Goal: Task Accomplishment & Management: Use online tool/utility

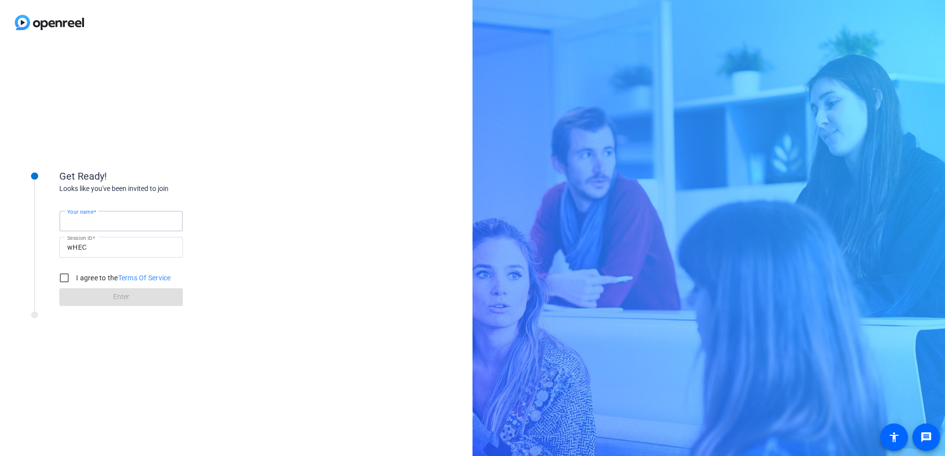
drag, startPoint x: 143, startPoint y: 216, endPoint x: 149, endPoint y: 218, distance: 6.0
click at [143, 216] on input "Your name" at bounding box center [121, 221] width 108 height 12
type input "[PERSON_NAME]"
click at [63, 282] on input "I agree to the Terms Of Service" at bounding box center [64, 278] width 20 height 20
checkbox input "true"
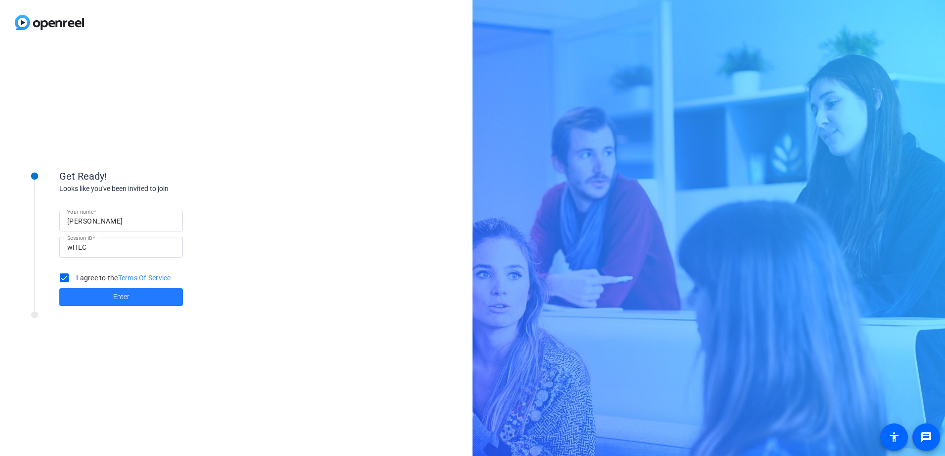
click at [95, 294] on span at bounding box center [120, 298] width 123 height 24
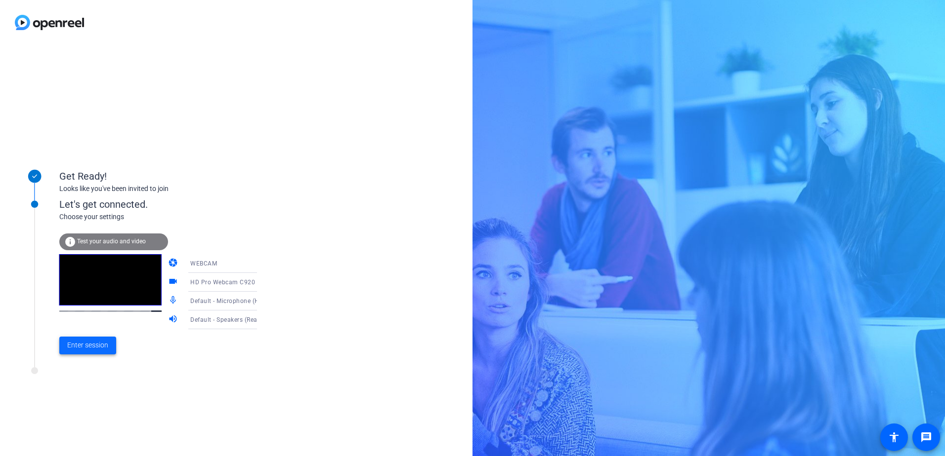
click at [103, 347] on span "Enter session" at bounding box center [87, 345] width 41 height 10
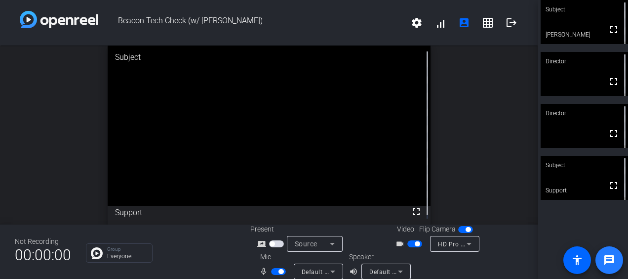
drag, startPoint x: 612, startPoint y: 254, endPoint x: 605, endPoint y: 256, distance: 7.7
click at [605, 256] on mat-icon "message" at bounding box center [610, 260] width 12 height 12
drag, startPoint x: 166, startPoint y: 118, endPoint x: 147, endPoint y: 129, distance: 22.4
click at [166, 118] on video at bounding box center [269, 125] width 323 height 162
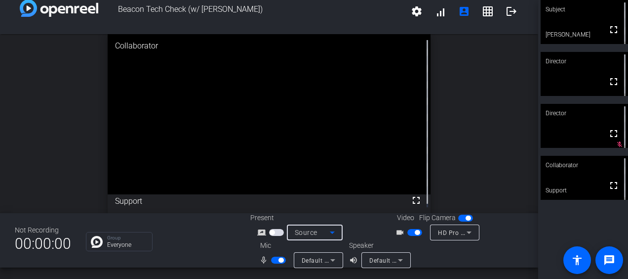
click at [329, 228] on icon at bounding box center [333, 232] width 12 height 12
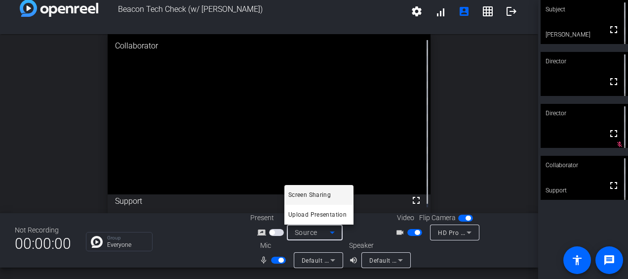
click at [323, 194] on span "Screen Sharing" at bounding box center [309, 195] width 42 height 12
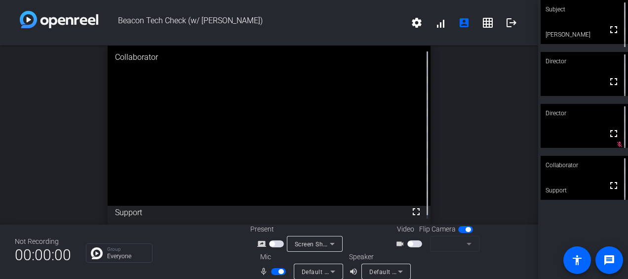
drag, startPoint x: 526, startPoint y: 153, endPoint x: 532, endPoint y: 215, distance: 63.0
click at [532, 215] on div "open_in_new Collaborator fullscreen Support" at bounding box center [269, 134] width 538 height 179
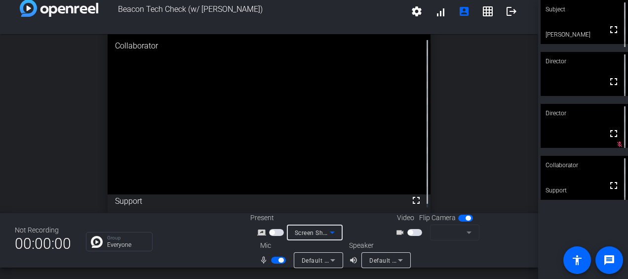
click at [331, 230] on icon at bounding box center [333, 232] width 12 height 12
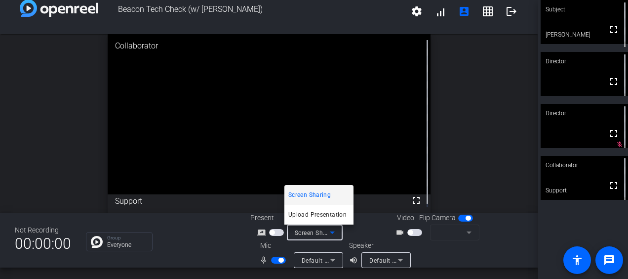
drag, startPoint x: 457, startPoint y: 257, endPoint x: 444, endPoint y: 238, distance: 23.3
click at [459, 252] on div at bounding box center [314, 139] width 628 height 279
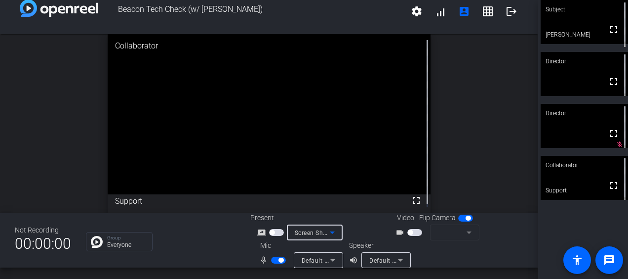
click at [330, 229] on icon at bounding box center [333, 232] width 12 height 12
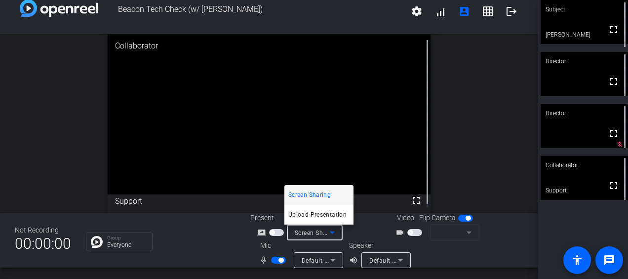
click at [437, 249] on div at bounding box center [314, 139] width 628 height 279
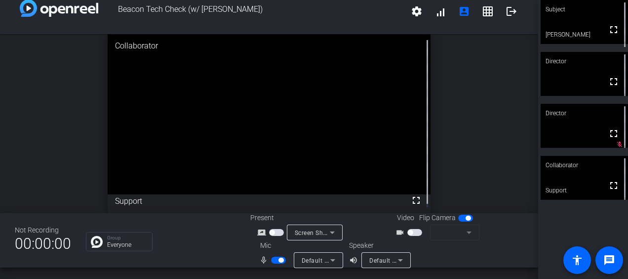
click at [455, 110] on div "open_in_new Collaborator fullscreen Support" at bounding box center [269, 123] width 538 height 179
drag, startPoint x: 34, startPoint y: 132, endPoint x: 42, endPoint y: 120, distance: 15.2
click at [38, 127] on div "open_in_new Collaborator fullscreen Support" at bounding box center [269, 123] width 538 height 179
click at [442, 59] on div "open_in_new Collaborator fullscreen Support" at bounding box center [269, 123] width 538 height 179
drag, startPoint x: 316, startPoint y: 219, endPoint x: 319, endPoint y: 196, distance: 23.0
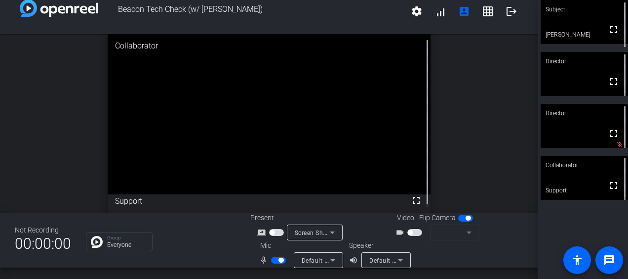
click at [319, 203] on div "Beacon Tech Check (w/ [PERSON_NAME]) settings signal_cellular_alt account_box g…" at bounding box center [269, 139] width 538 height 279
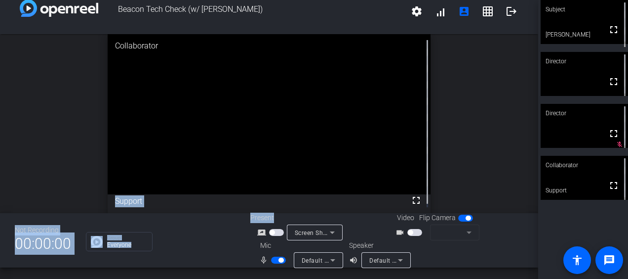
click at [166, 194] on video at bounding box center [269, 114] width 323 height 162
click at [460, 186] on div "open_in_new Collaborator fullscreen Support" at bounding box center [269, 123] width 538 height 179
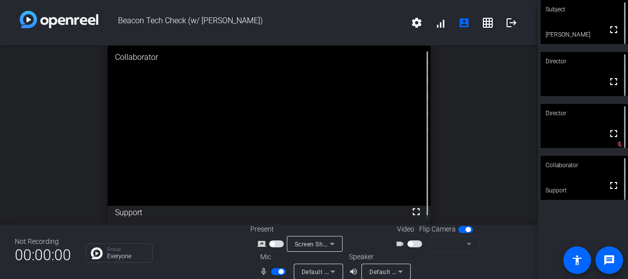
click at [332, 244] on icon at bounding box center [333, 244] width 12 height 12
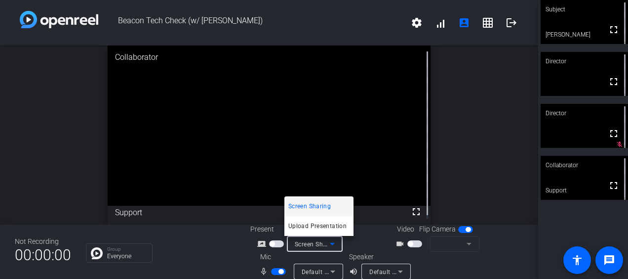
click at [368, 237] on div at bounding box center [314, 139] width 628 height 279
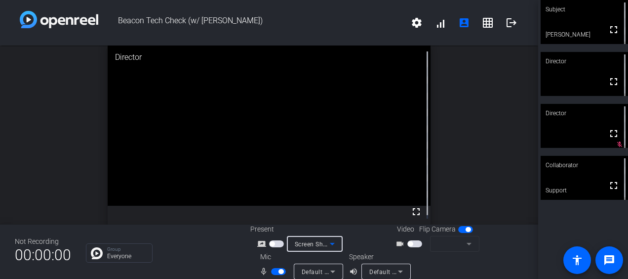
click at [331, 243] on icon at bounding box center [332, 244] width 5 height 2
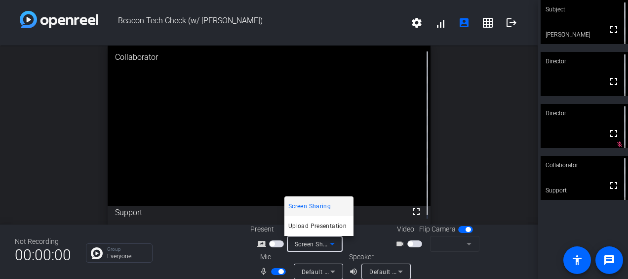
click at [269, 240] on div at bounding box center [314, 139] width 628 height 279
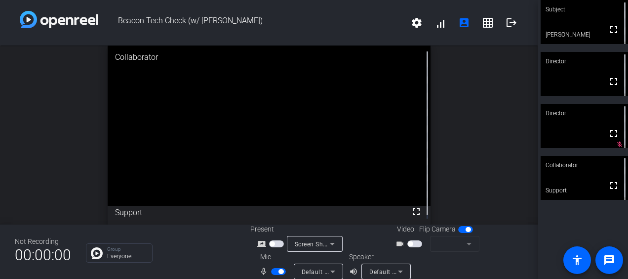
drag, startPoint x: 272, startPoint y: 242, endPoint x: 277, endPoint y: 245, distance: 5.8
click at [277, 245] on button "button" at bounding box center [276, 243] width 15 height 7
click at [444, 266] on div at bounding box center [480, 265] width 87 height 28
click at [313, 242] on span "Screen Sharing" at bounding box center [316, 244] width 43 height 8
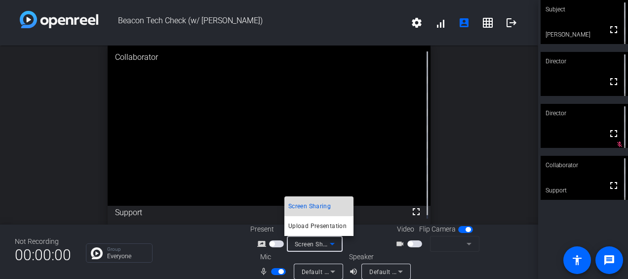
click at [315, 201] on span "Screen Sharing" at bounding box center [309, 206] width 42 height 12
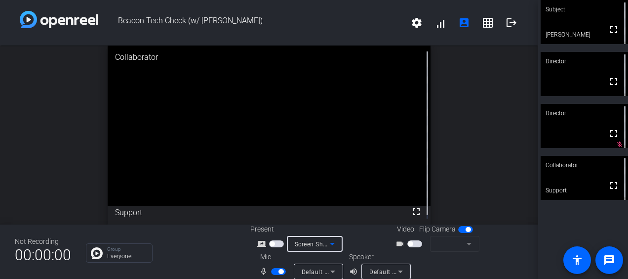
click at [331, 246] on icon at bounding box center [333, 244] width 12 height 12
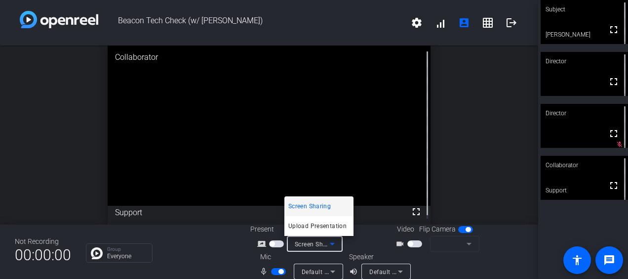
click at [371, 154] on div at bounding box center [314, 139] width 628 height 279
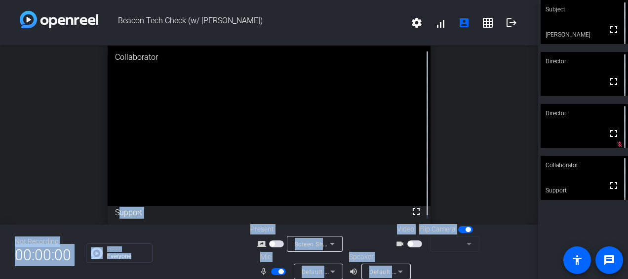
scroll to position [11, 0]
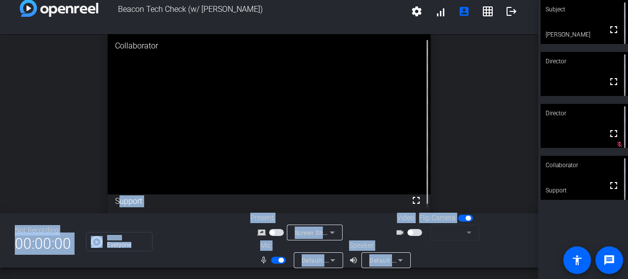
drag, startPoint x: 528, startPoint y: 184, endPoint x: 535, endPoint y: 273, distance: 89.2
click at [535, 273] on div "Beacon Tech Check (w/ [PERSON_NAME]) settings signal_cellular_alt account_box g…" at bounding box center [269, 139] width 538 height 279
click at [444, 249] on div at bounding box center [454, 245] width 49 height 11
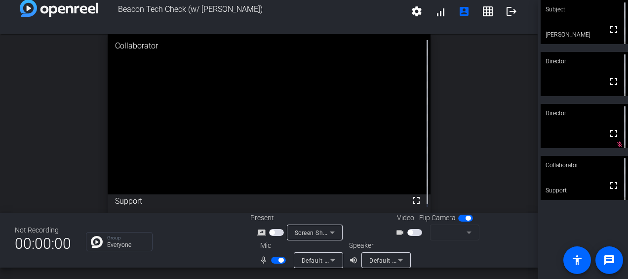
click at [180, 241] on div "Group Everyone" at bounding box center [161, 241] width 150 height 19
drag, startPoint x: 414, startPoint y: 232, endPoint x: 424, endPoint y: 234, distance: 10.0
click at [419, 234] on div at bounding box center [416, 232] width 17 height 7
click at [463, 218] on button "button" at bounding box center [465, 217] width 15 height 7
click at [471, 243] on div at bounding box center [454, 245] width 49 height 11
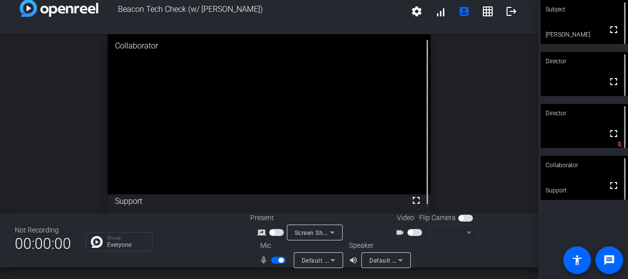
click at [463, 216] on span "button" at bounding box center [465, 217] width 15 height 7
click at [458, 222] on mat-slide-toggle at bounding box center [466, 217] width 17 height 10
click at [467, 233] on mat-form-field at bounding box center [454, 232] width 49 height 16
click at [452, 217] on div "Flip Camera" at bounding box center [447, 217] width 56 height 10
click at [458, 218] on span "button" at bounding box center [465, 217] width 15 height 7
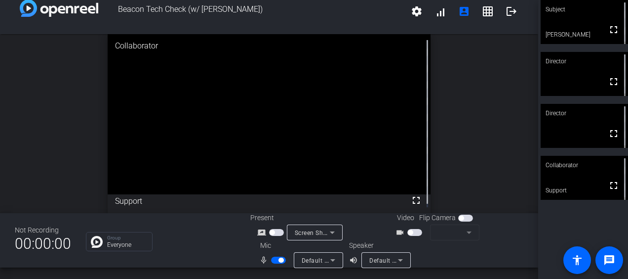
click at [473, 228] on mat-form-field at bounding box center [454, 232] width 49 height 16
drag, startPoint x: 462, startPoint y: 219, endPoint x: 469, endPoint y: 220, distance: 6.9
click at [467, 220] on span "button" at bounding box center [465, 217] width 15 height 7
click at [608, 264] on mat-icon "message" at bounding box center [610, 260] width 12 height 12
drag, startPoint x: 344, startPoint y: 112, endPoint x: 349, endPoint y: 103, distance: 10.2
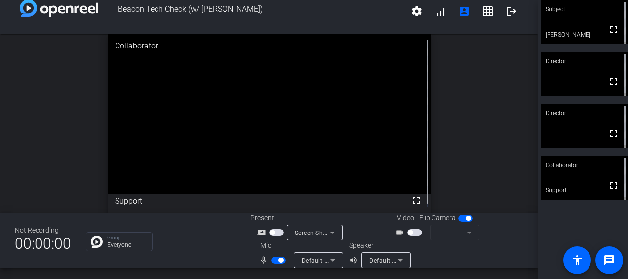
click at [344, 112] on video at bounding box center [269, 114] width 323 height 162
click at [130, 240] on div "Group Everyone" at bounding box center [127, 241] width 40 height 12
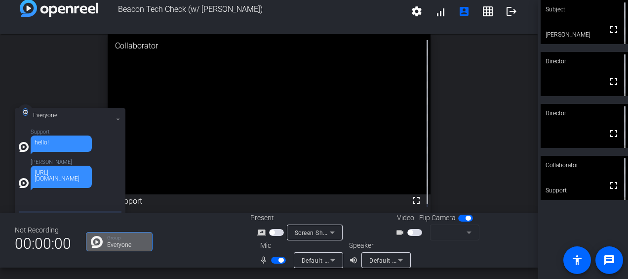
drag, startPoint x: 80, startPoint y: 193, endPoint x: 33, endPoint y: 174, distance: 51.0
click at [33, 174] on div "[URL][DOMAIN_NAME]" at bounding box center [61, 176] width 61 height 22
drag, startPoint x: 33, startPoint y: 174, endPoint x: 41, endPoint y: 182, distance: 11.9
copy div "[URL][DOMAIN_NAME]"
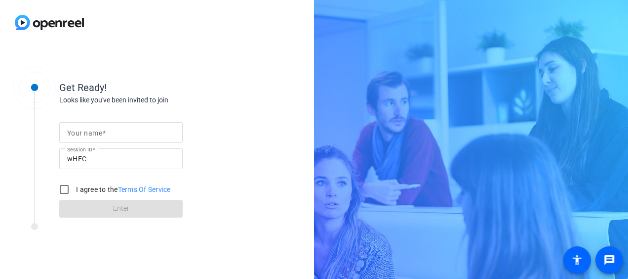
click at [135, 124] on div at bounding box center [121, 132] width 108 height 21
type input "[PERSON_NAME]"
click at [66, 189] on input "I agree to the Terms Of Service" at bounding box center [64, 189] width 20 height 20
checkbox input "true"
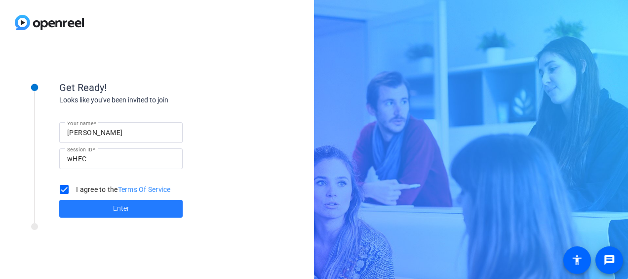
click at [106, 209] on span at bounding box center [120, 209] width 123 height 24
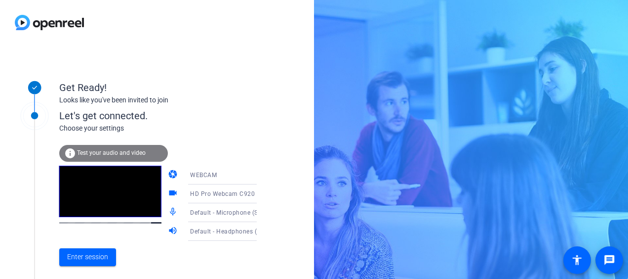
click at [261, 176] on icon at bounding box center [267, 175] width 12 height 12
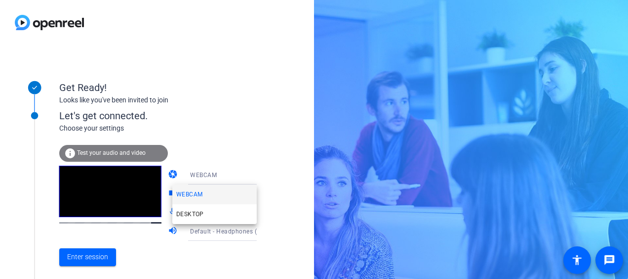
click at [205, 197] on mat-option "WEBCAM" at bounding box center [214, 194] width 84 height 20
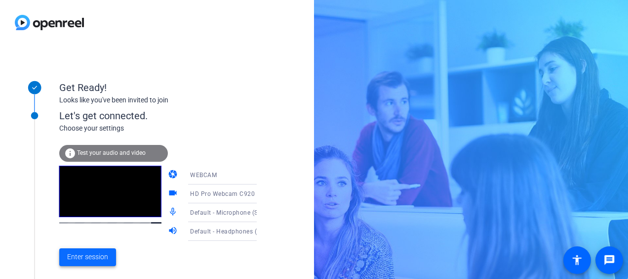
click at [90, 258] on span "Enter session" at bounding box center [87, 256] width 41 height 10
